Goal: Use online tool/utility: Utilize a website feature to perform a specific function

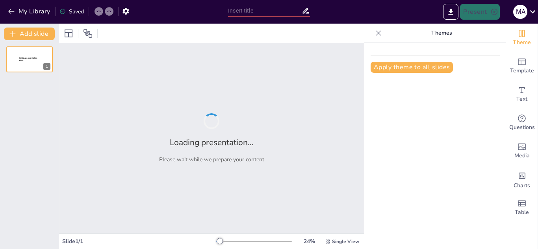
type input "New Sendsteps"
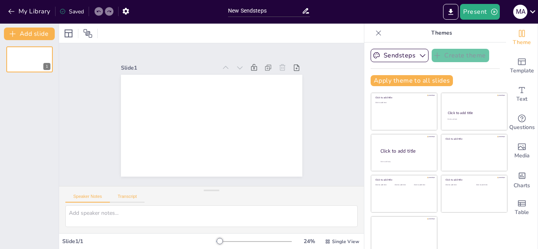
click at [125, 199] on button "Transcript" at bounding box center [127, 198] width 35 height 9
click at [111, 219] on textarea at bounding box center [211, 217] width 292 height 22
paste textarea "■ Loremip Dolors Ametcon: Adip eli seddoeiu, tempor, incidid utlabo. Etdolorema…"
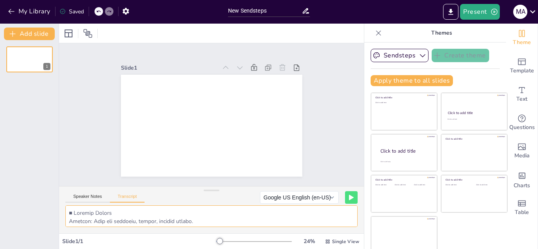
scroll to position [677, 0]
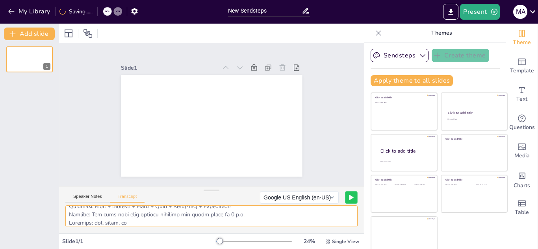
type textarea "■ Loremip Dolors Ametcon: Adip eli seddoeiu, tempor, incidid utlabo. Etdolorema…"
click at [345, 200] on button at bounding box center [351, 197] width 12 height 12
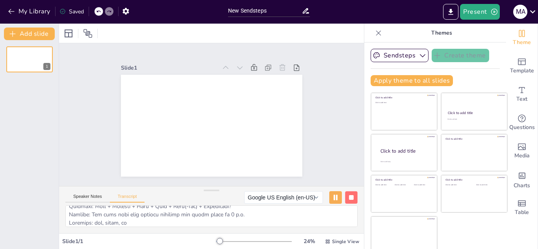
click at [349, 199] on rect at bounding box center [351, 197] width 5 height 5
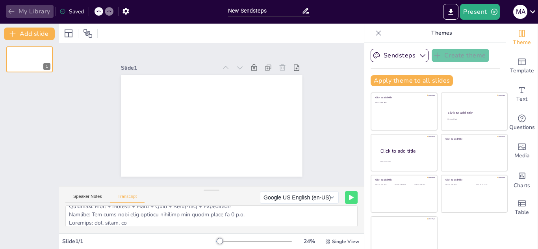
click at [29, 15] on button "My Library" at bounding box center [30, 11] width 48 height 13
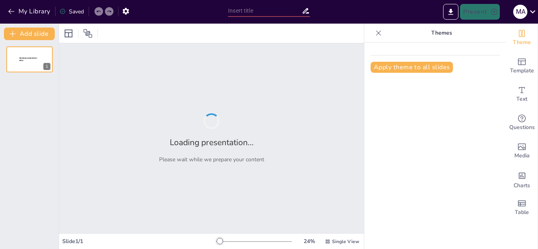
type input "Understanding Present Tenses: Usage and Structure"
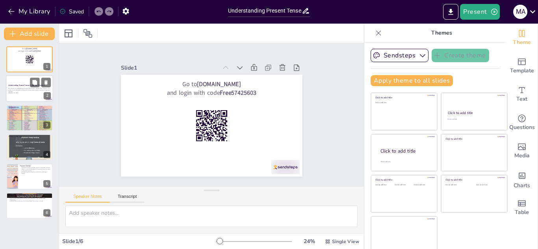
click at [24, 81] on div at bounding box center [29, 89] width 47 height 27
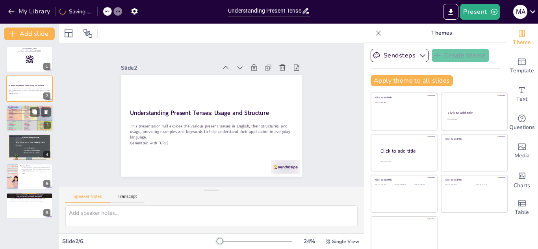
click at [39, 130] on div at bounding box center [29, 118] width 47 height 63
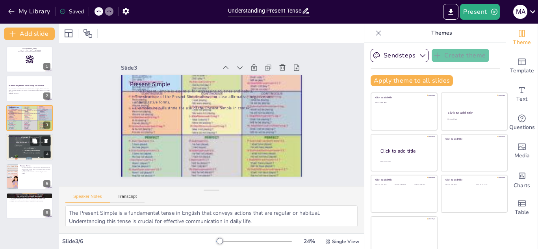
click at [15, 145] on div at bounding box center [29, 148] width 47 height 32
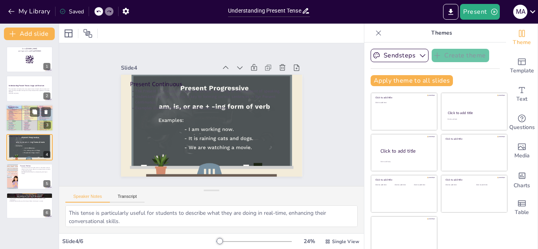
click at [20, 115] on div at bounding box center [29, 118] width 47 height 63
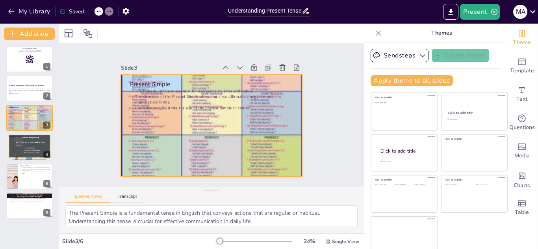
click at [157, 140] on div at bounding box center [211, 126] width 181 height 242
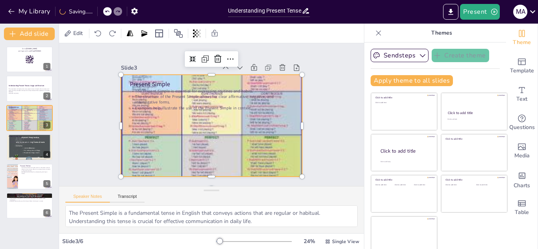
click at [206, 136] on div at bounding box center [208, 125] width 247 height 286
click at [206, 136] on div at bounding box center [211, 126] width 206 height 260
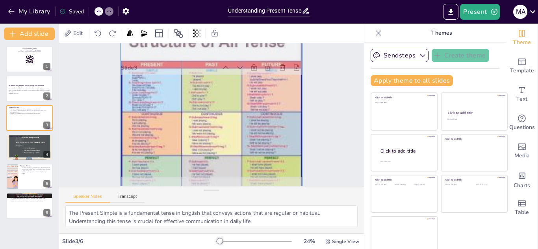
drag, startPoint x: 187, startPoint y: 114, endPoint x: 182, endPoint y: 135, distance: 21.0
click at [182, 135] on div at bounding box center [211, 146] width 191 height 251
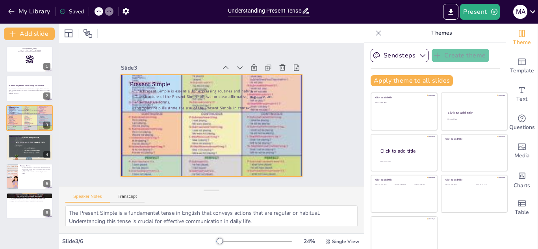
click at [195, 140] on div at bounding box center [205, 146] width 228 height 274
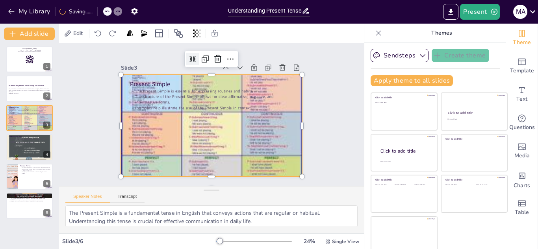
click at [189, 56] on icon at bounding box center [192, 59] width 6 height 6
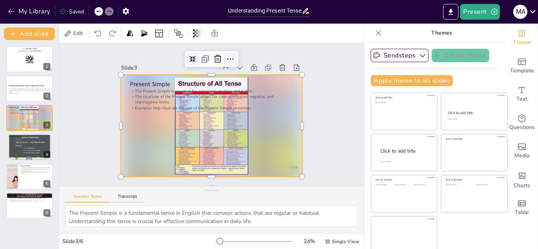
click at [226, 56] on icon at bounding box center [230, 58] width 9 height 9
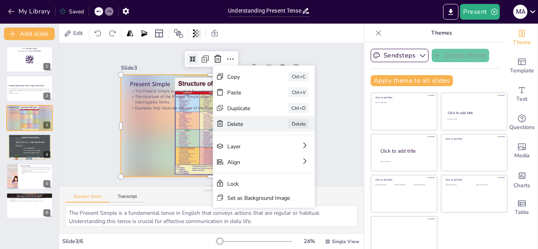
click at [286, 163] on div "Delete" at bounding box center [305, 166] width 39 height 7
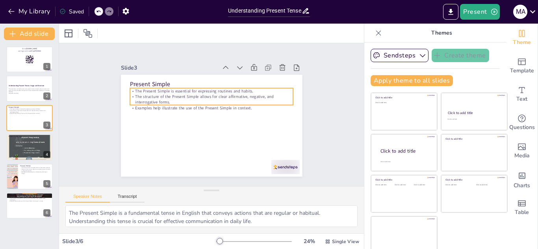
click at [173, 154] on div at bounding box center [210, 125] width 191 height 121
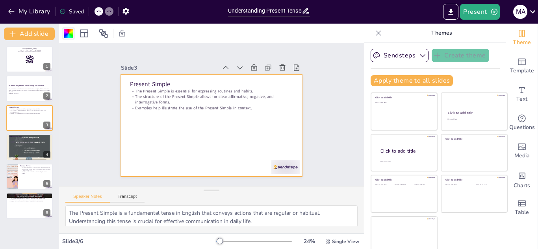
click at [67, 28] on div at bounding box center [68, 33] width 13 height 13
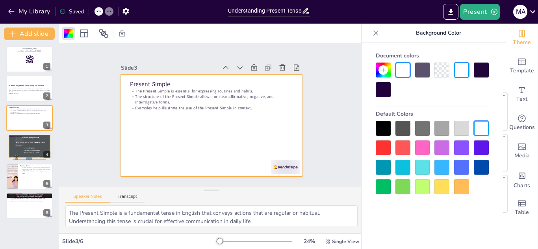
click at [420, 71] on div at bounding box center [422, 70] width 15 height 15
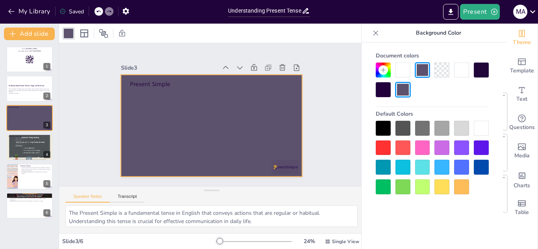
click at [387, 130] on div at bounding box center [383, 128] width 15 height 15
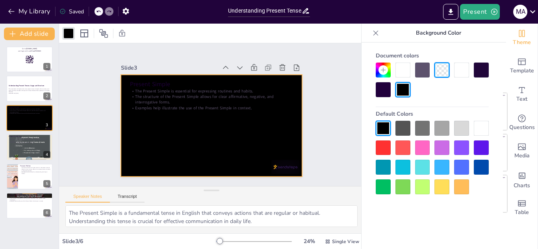
click at [384, 86] on div at bounding box center [383, 89] width 15 height 15
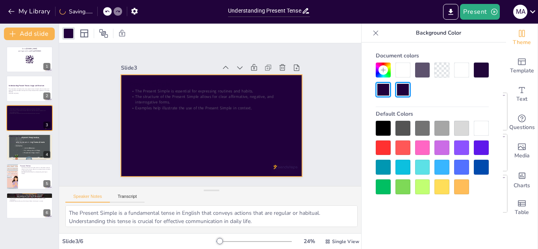
click at [406, 86] on div at bounding box center [402, 89] width 15 height 15
click at [403, 67] on div at bounding box center [402, 70] width 15 height 15
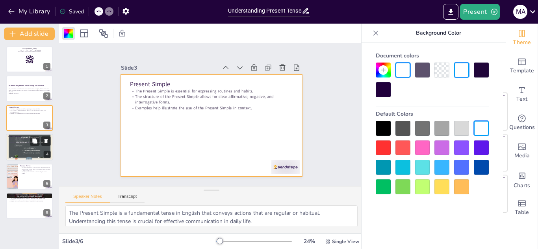
click at [35, 154] on div at bounding box center [29, 148] width 47 height 32
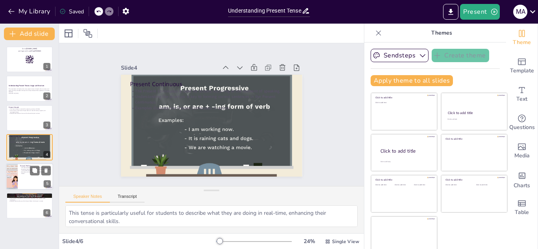
click at [20, 174] on p "Examples provide context for understanding the Present Perfect." at bounding box center [35, 172] width 31 height 3
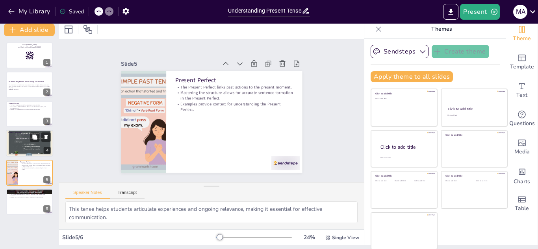
scroll to position [5, 0]
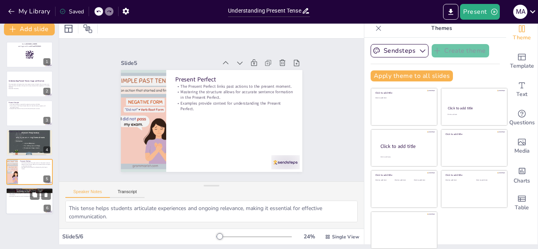
click at [24, 193] on p "The structure is essential for forming correct sentences in the Present Perfect…" at bounding box center [29, 194] width 43 height 3
type textarea "Understanding this tense allows students to express how long activities have be…"
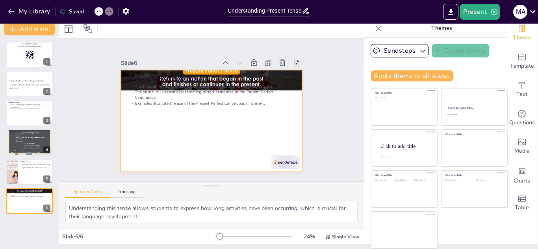
scroll to position [0, 0]
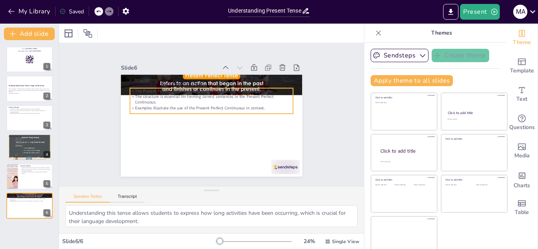
click at [189, 105] on p "Examples illustrate the use of the Present Perfect Continuous in context." at bounding box center [211, 108] width 163 height 6
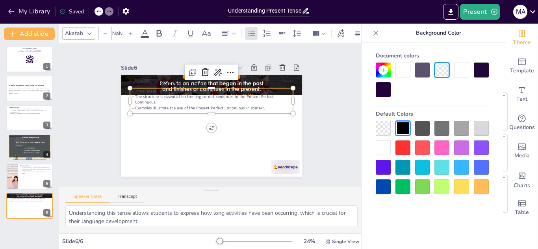
type input "32"
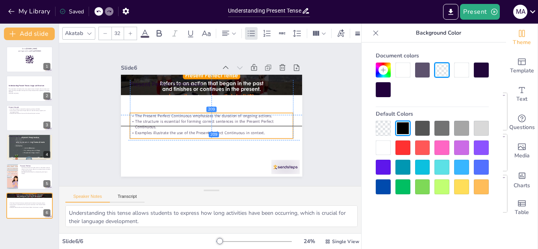
drag, startPoint x: 185, startPoint y: 103, endPoint x: 184, endPoint y: 127, distance: 24.5
click at [184, 130] on p "Examples illustrate the use of the Present Perfect Continuous in context." at bounding box center [211, 133] width 163 height 6
